Goal: Browse casually: Explore the website without a specific task or goal

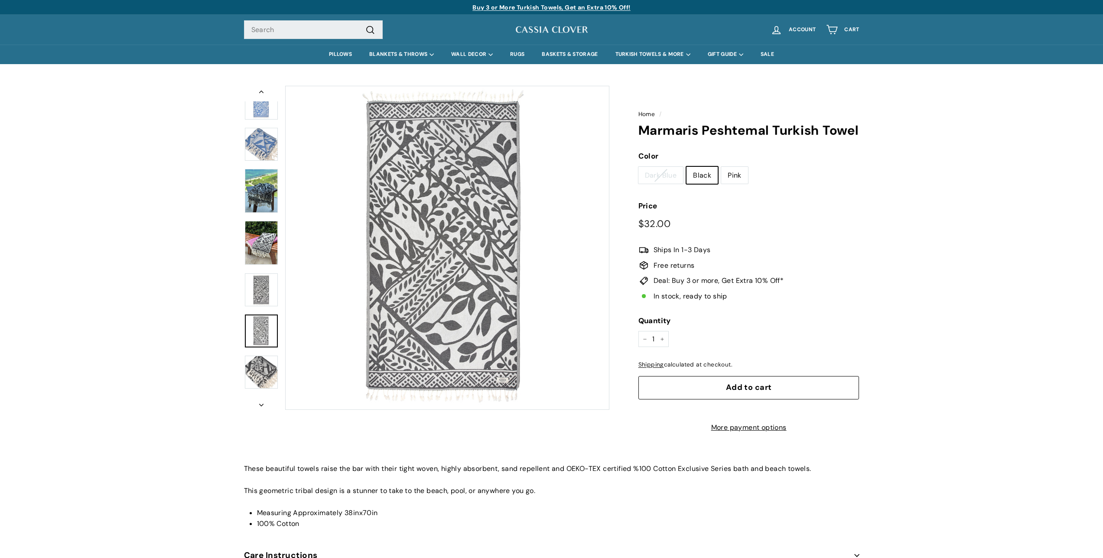
scroll to position [186, 0]
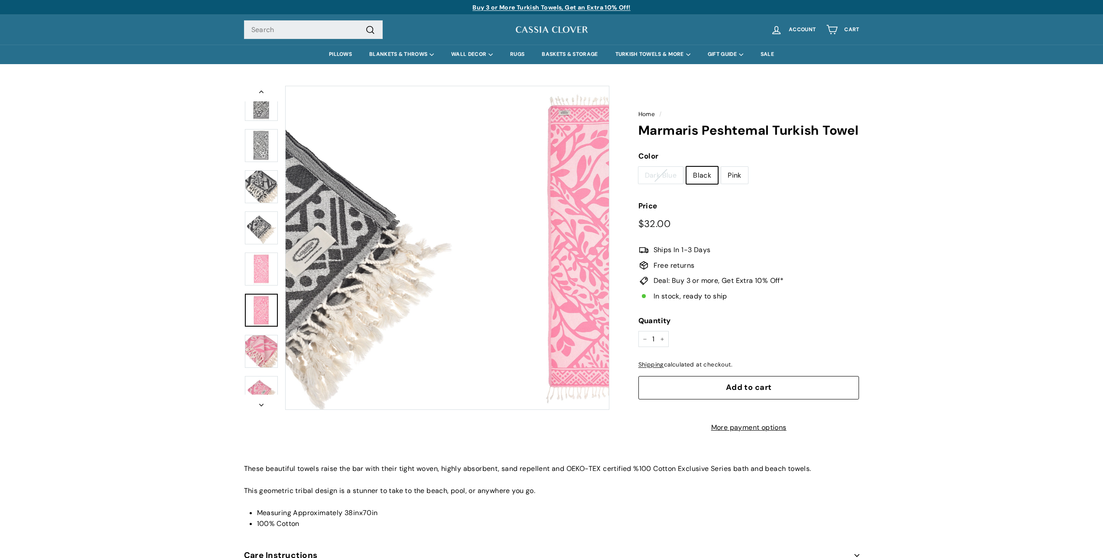
click at [270, 315] on img at bounding box center [261, 310] width 33 height 33
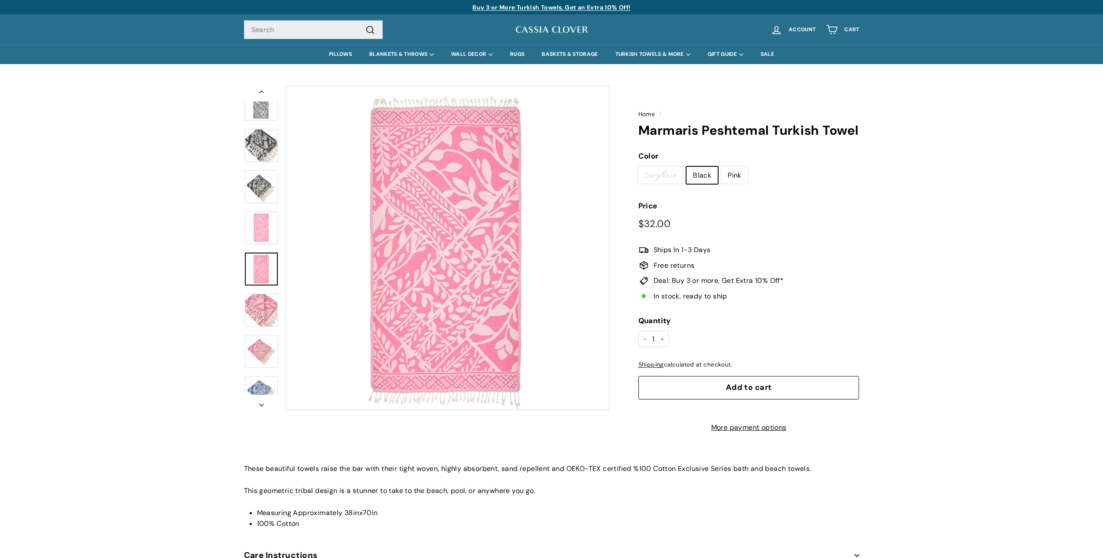
click at [268, 277] on link at bounding box center [261, 269] width 33 height 33
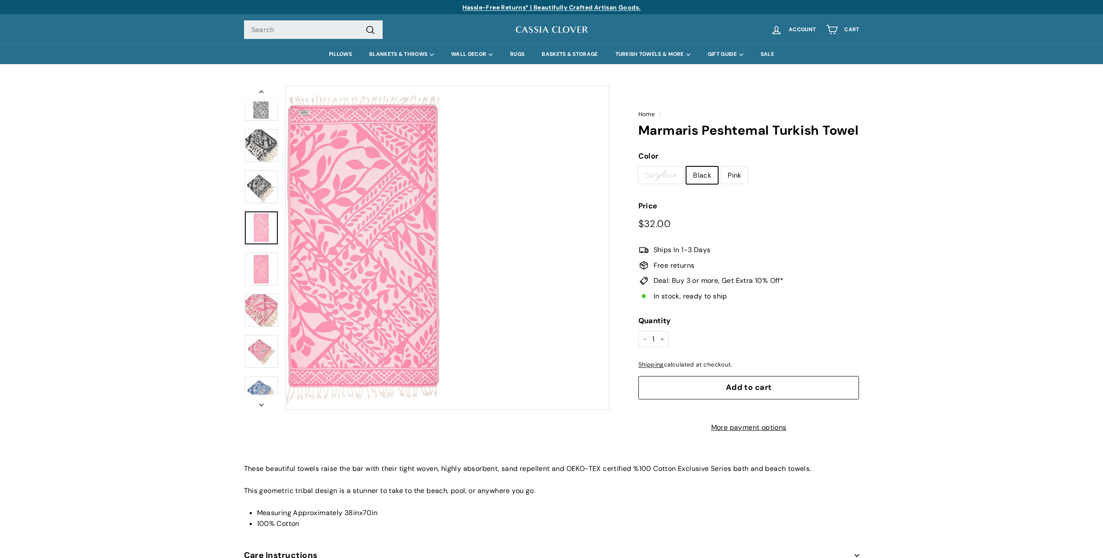
click at [259, 227] on img at bounding box center [261, 228] width 33 height 33
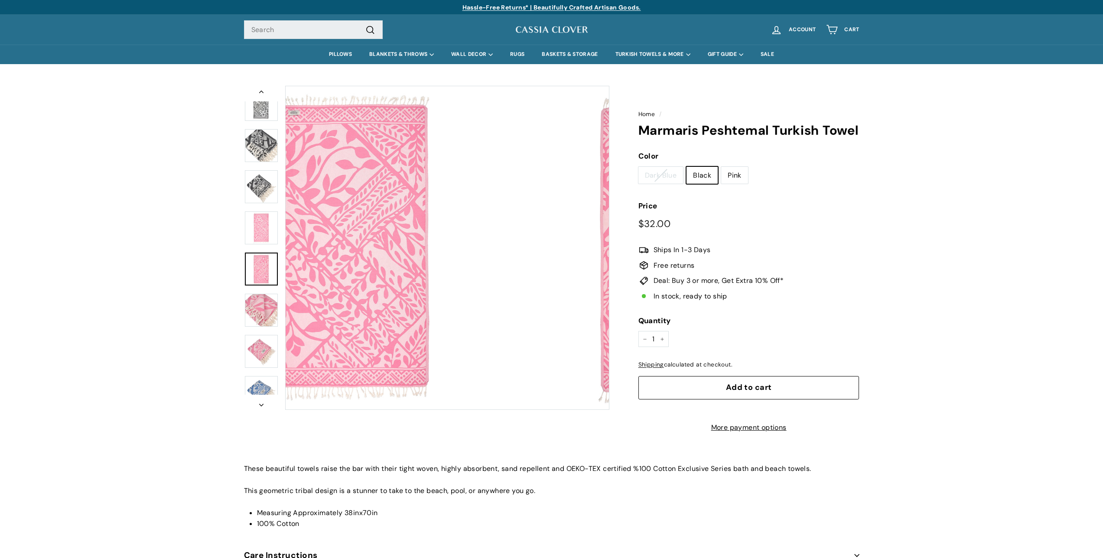
click at [257, 262] on img at bounding box center [261, 269] width 33 height 33
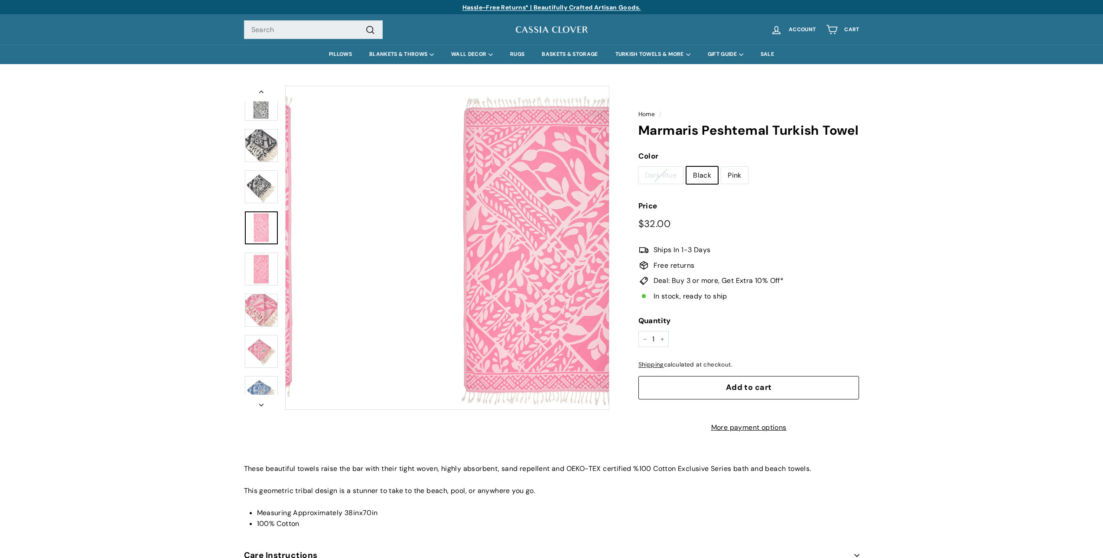
click at [257, 225] on img at bounding box center [261, 228] width 33 height 33
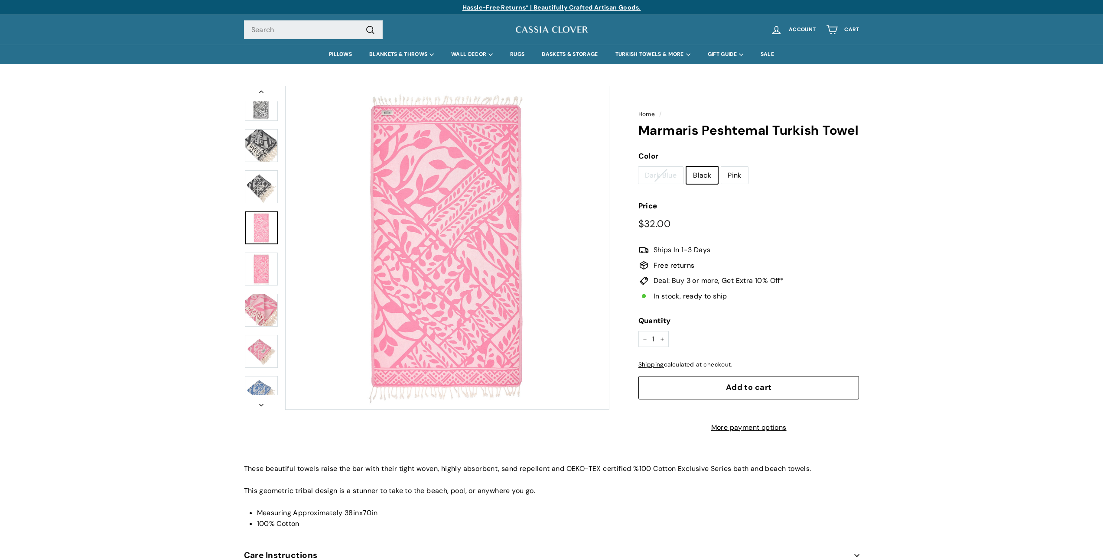
click at [254, 254] on img at bounding box center [261, 269] width 33 height 33
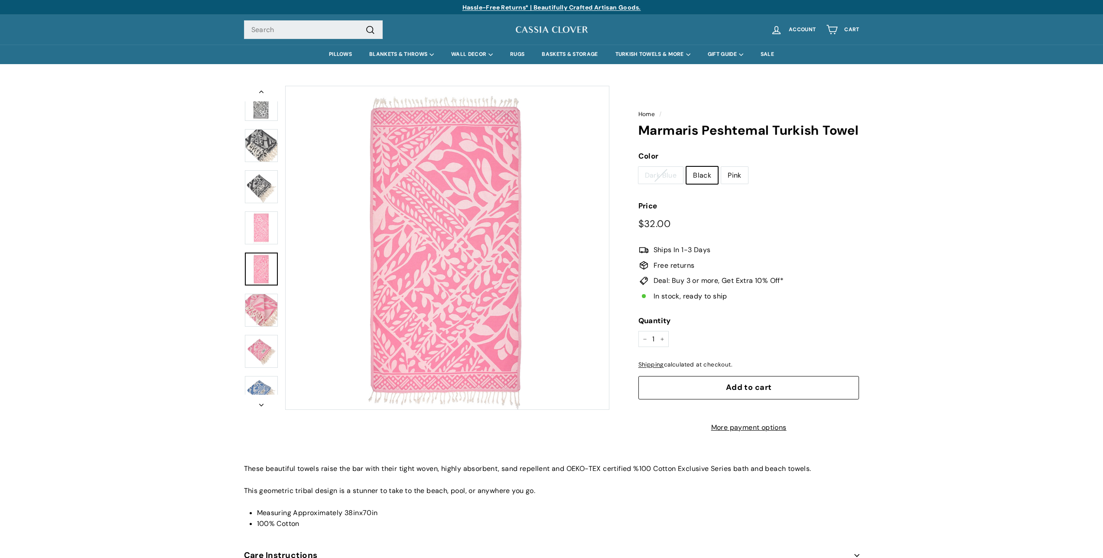
click at [253, 232] on img at bounding box center [261, 228] width 33 height 33
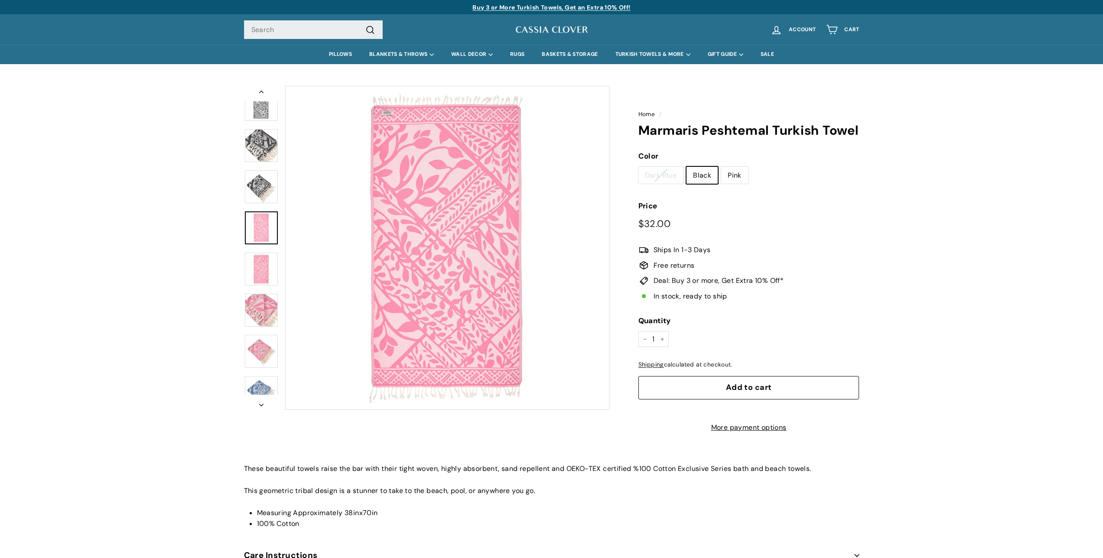
click at [435, 194] on button "Zoom" at bounding box center [447, 247] width 323 height 323
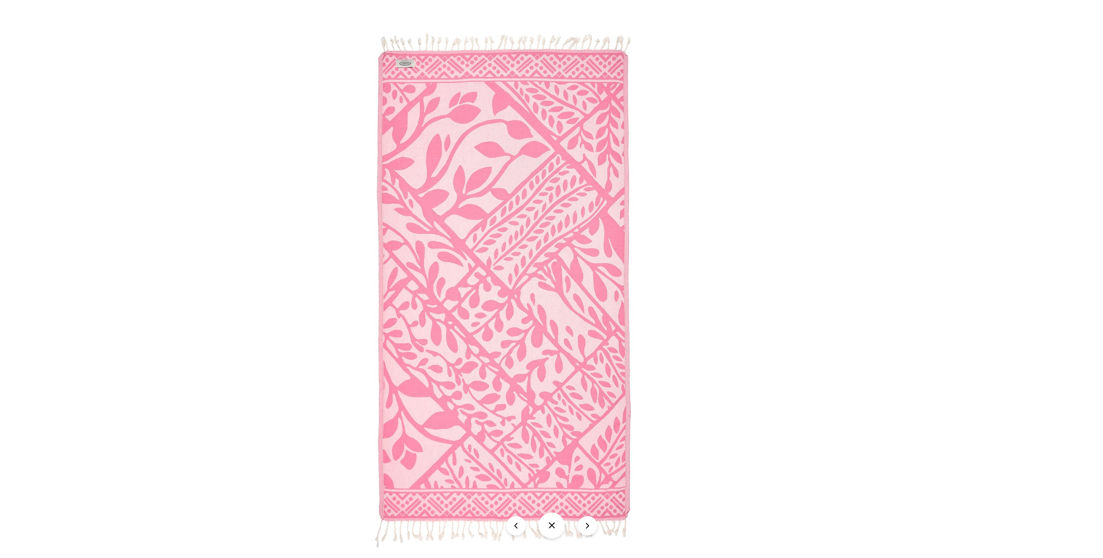
click at [738, 124] on img at bounding box center [505, 288] width 539 height 539
